Goal: Task Accomplishment & Management: Complete application form

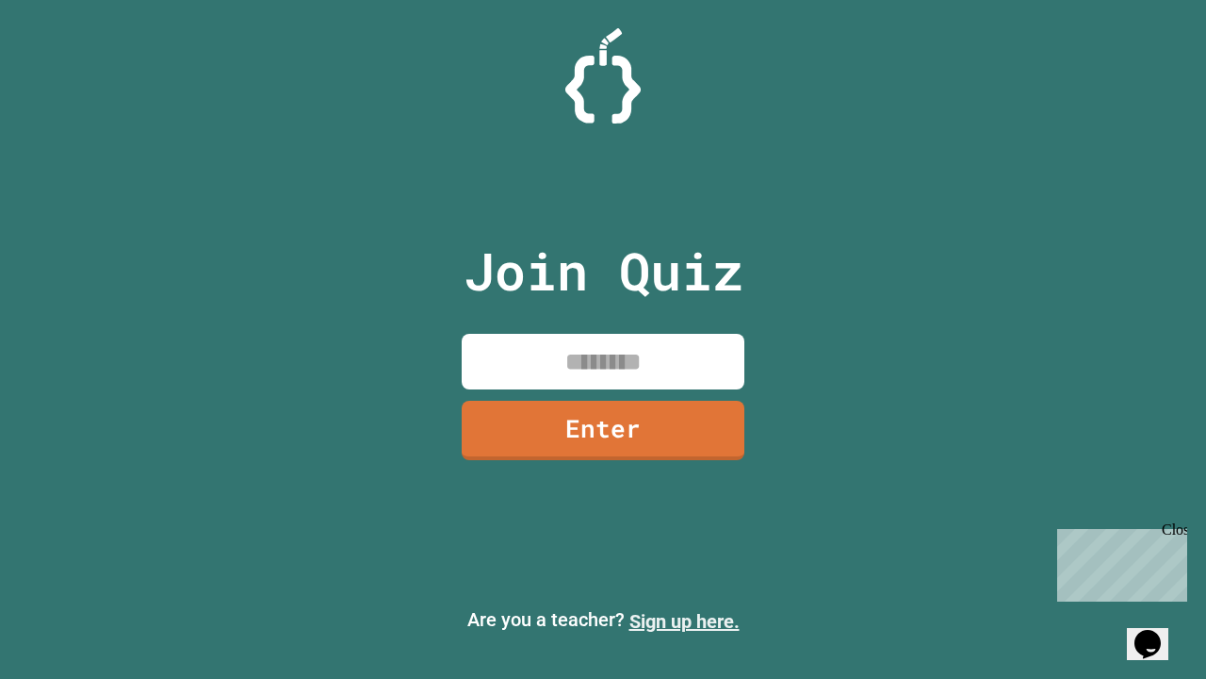
click at [684, 621] on link "Sign up here." at bounding box center [685, 621] width 110 height 23
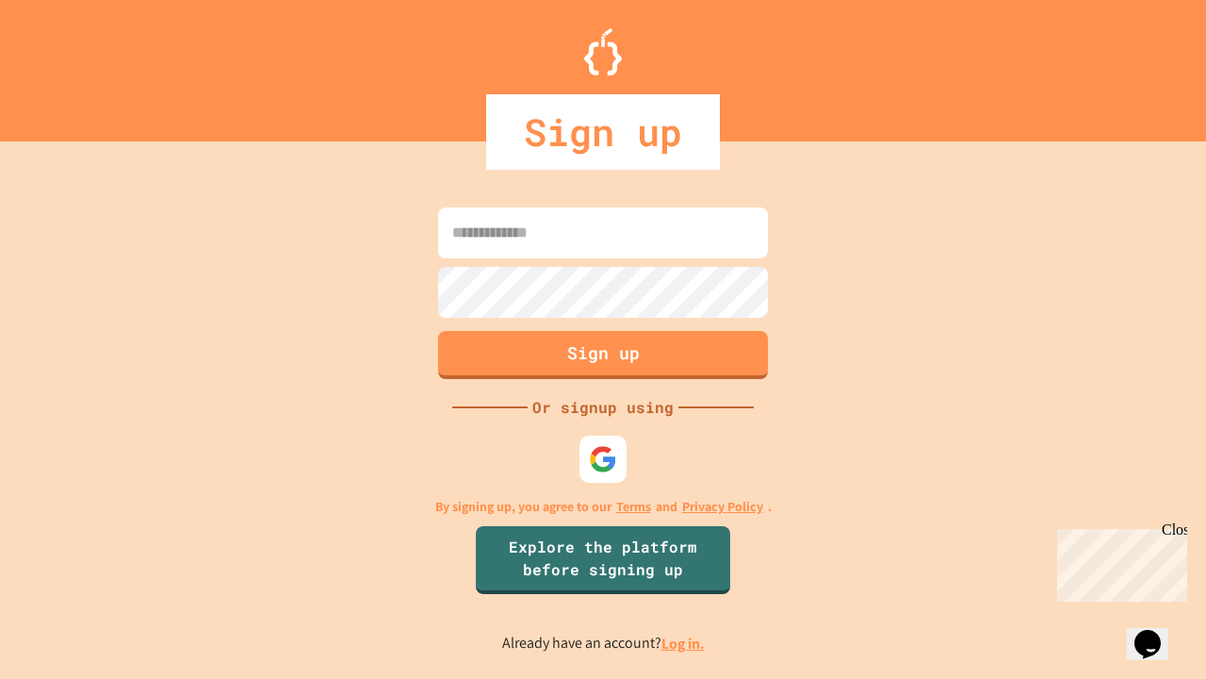
click at [684, 643] on link "Log in." at bounding box center [683, 643] width 43 height 20
